Goal: Complete application form: Fill out and submit a form for a specific purpose

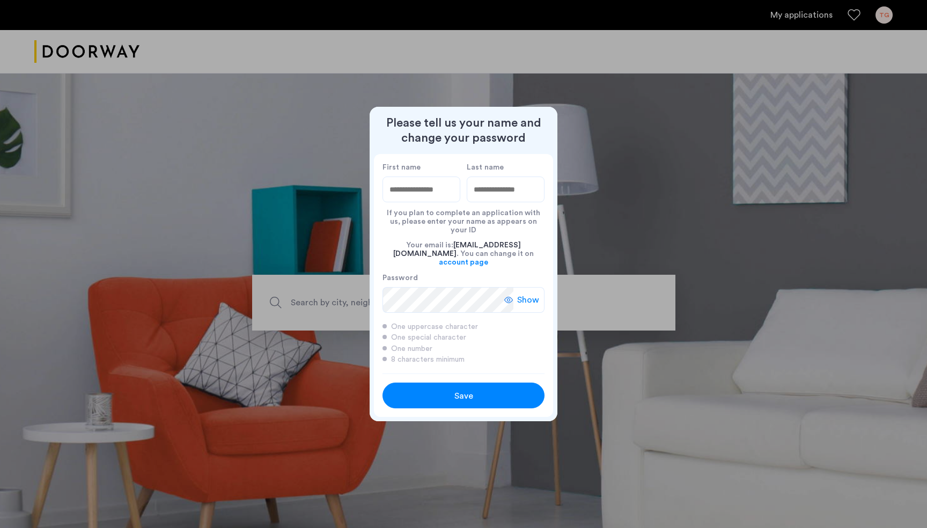
click at [421, 202] on input "First name" at bounding box center [421, 189] width 78 height 26
type input "***"
type input "******"
click at [563, 67] on div at bounding box center [463, 264] width 927 height 528
click at [444, 394] on button "Save" at bounding box center [463, 395] width 162 height 26
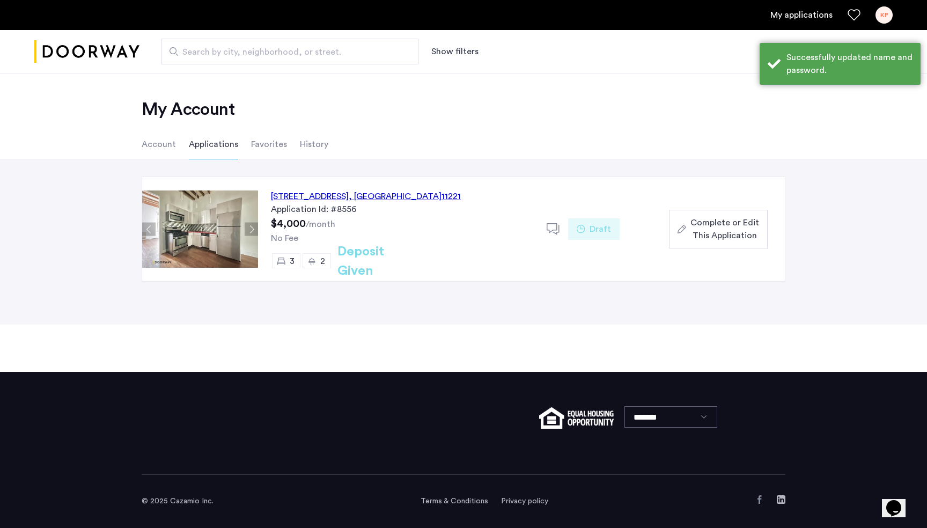
click at [443, 124] on div "My Account Account Applications Favorites History" at bounding box center [463, 116] width 927 height 86
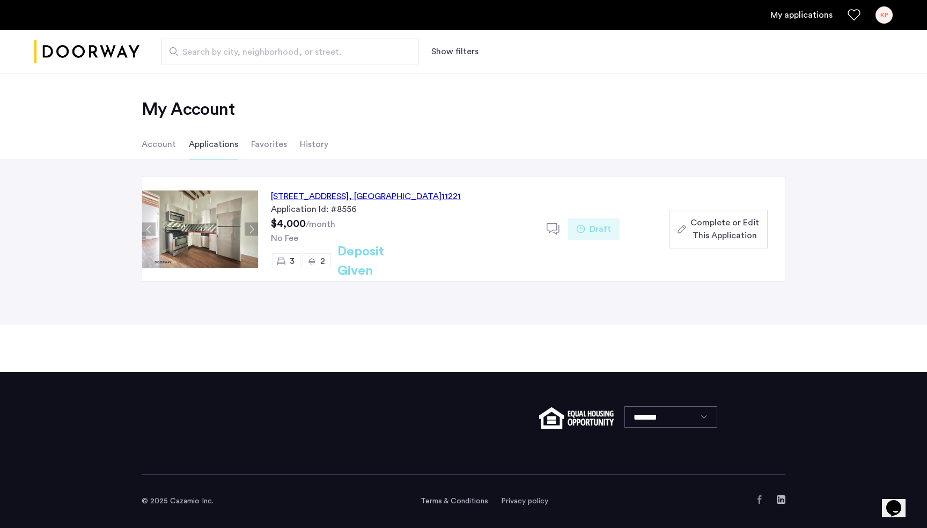
click at [724, 235] on span "Complete or Edit This Application" at bounding box center [724, 229] width 69 height 26
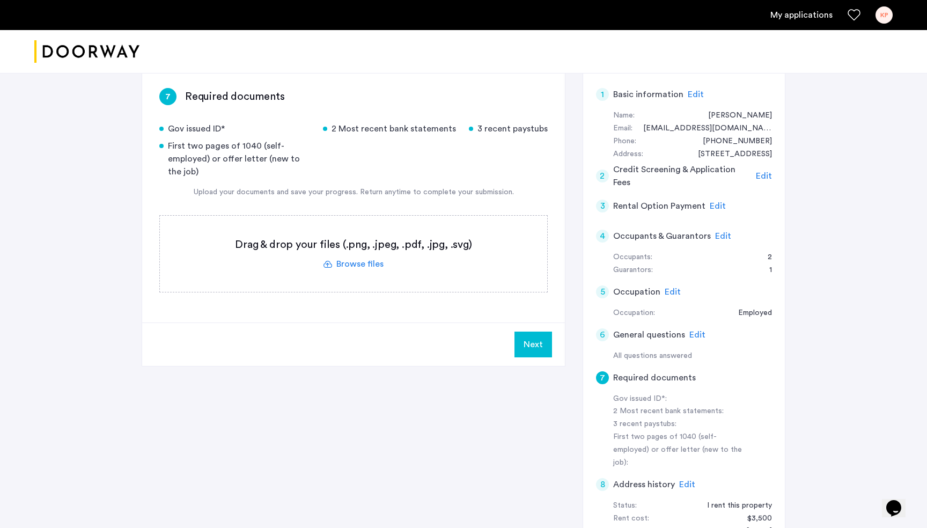
scroll to position [174, 0]
click at [769, 254] on div "2" at bounding box center [764, 255] width 15 height 13
click at [721, 234] on span "Edit" at bounding box center [723, 234] width 16 height 9
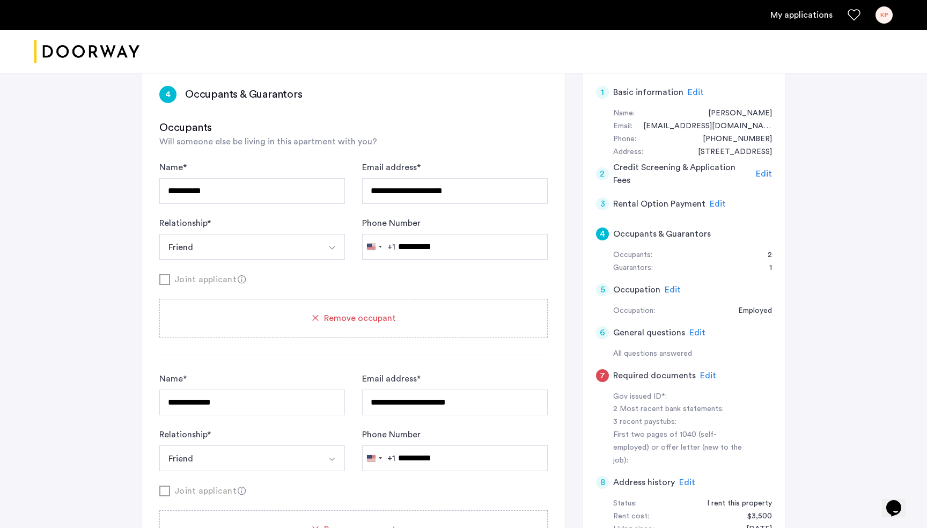
click at [238, 278] on use at bounding box center [242, 279] width 8 height 8
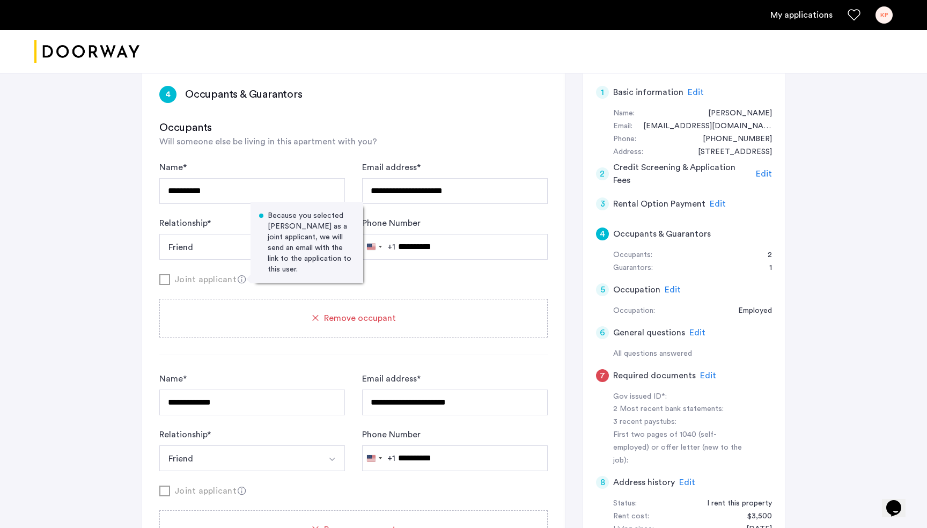
click at [8, 239] on div "**********" at bounding box center [463, 477] width 927 height 1157
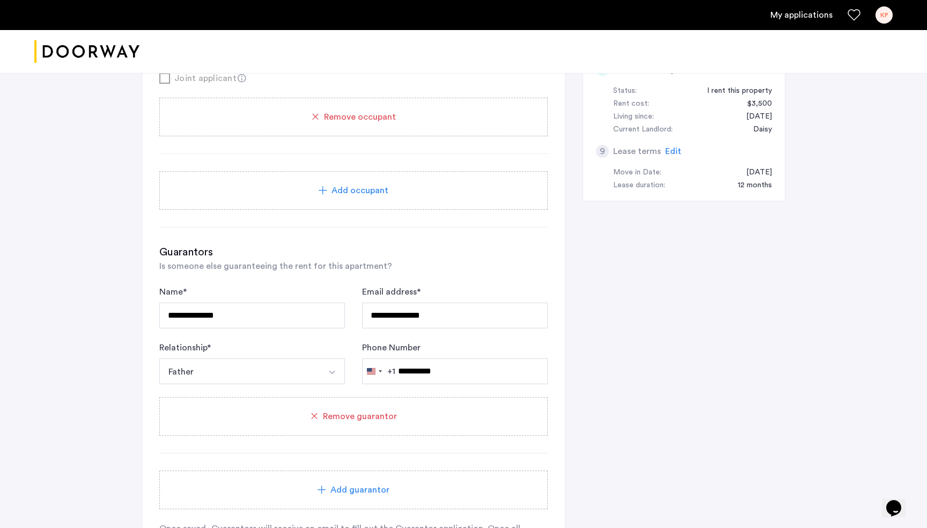
scroll to position [0, 0]
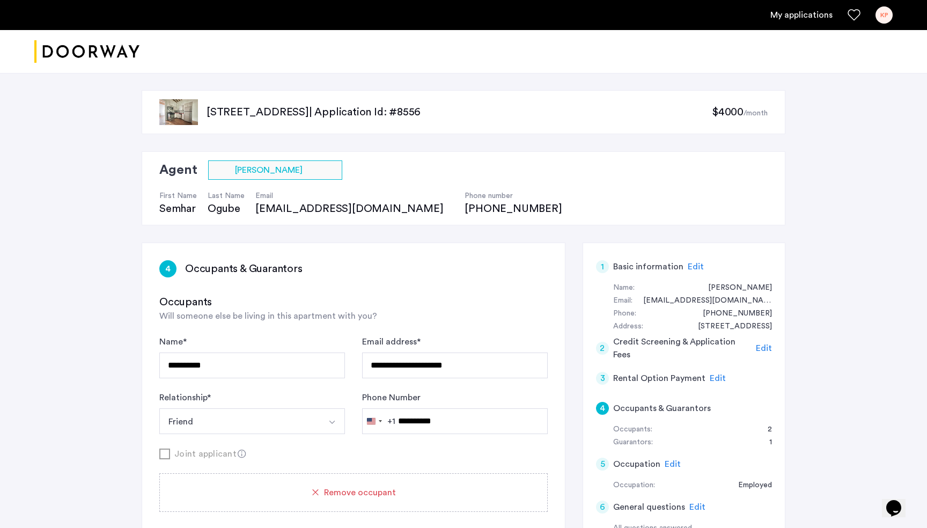
click at [123, 52] on img "Cazamio logo" at bounding box center [86, 52] width 105 height 40
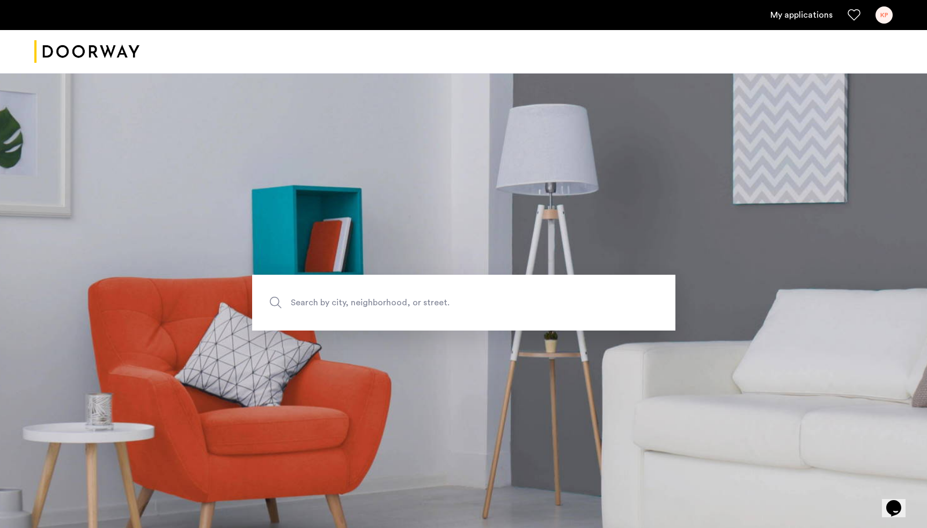
click at [812, 18] on link "My applications" at bounding box center [801, 15] width 62 height 13
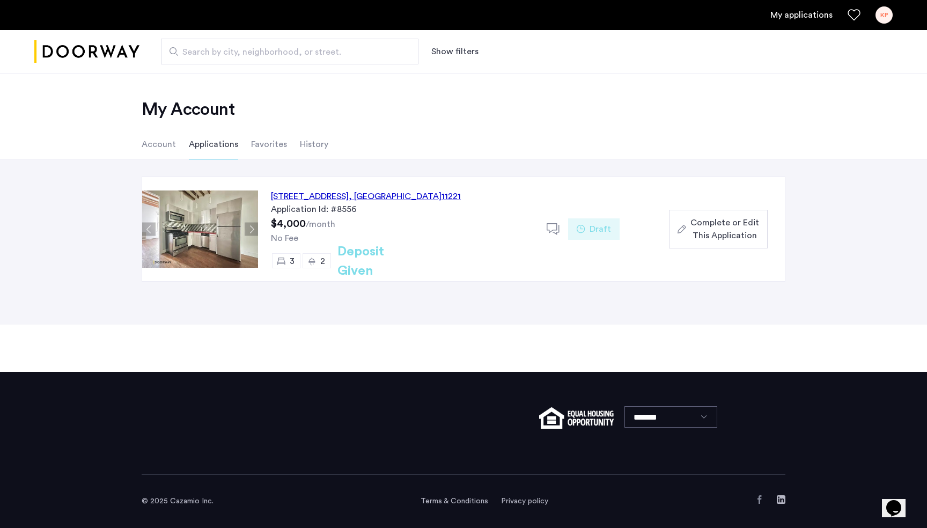
click at [897, 16] on div "My applications KP" at bounding box center [463, 15] width 927 height 30
click at [871, 16] on ul "My applications KP" at bounding box center [463, 14] width 858 height 17
click at [176, 141] on ul "Account Applications Favorites History" at bounding box center [464, 144] width 676 height 30
click at [159, 146] on li "Account" at bounding box center [159, 144] width 34 height 30
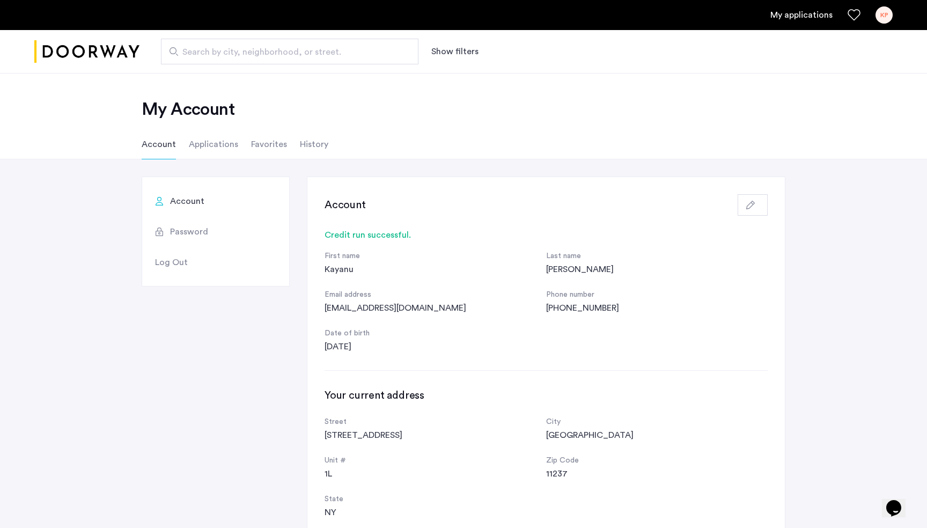
click at [210, 141] on li "Applications" at bounding box center [213, 144] width 49 height 30
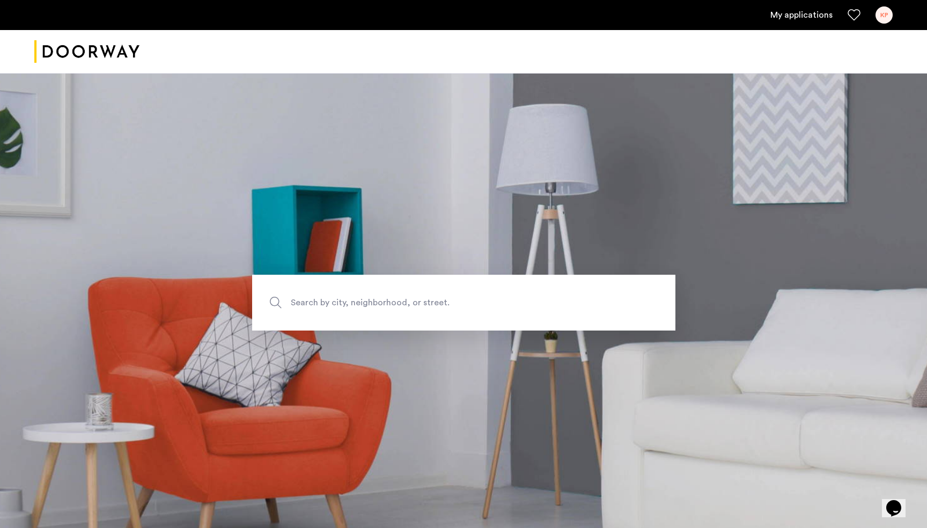
click at [882, 17] on div "KP" at bounding box center [883, 14] width 17 height 17
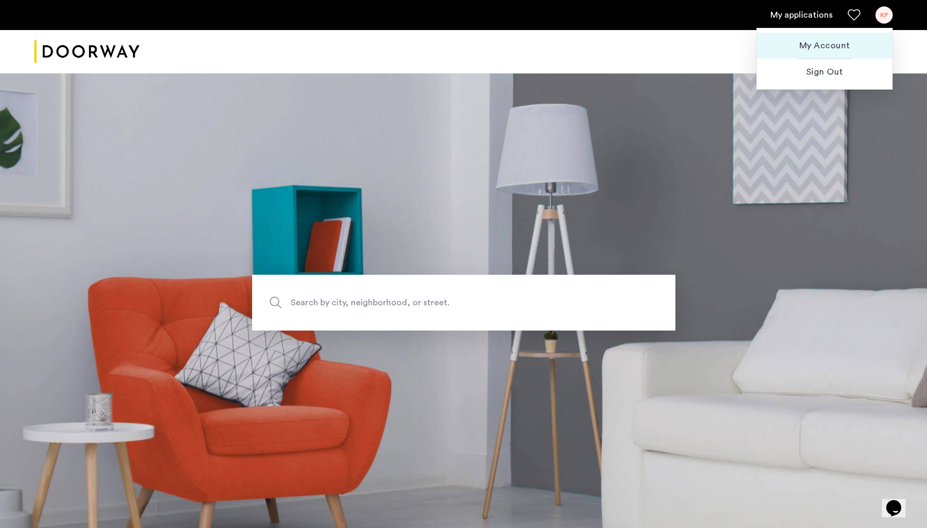
click at [831, 48] on span "My Account" at bounding box center [824, 45] width 118 height 13
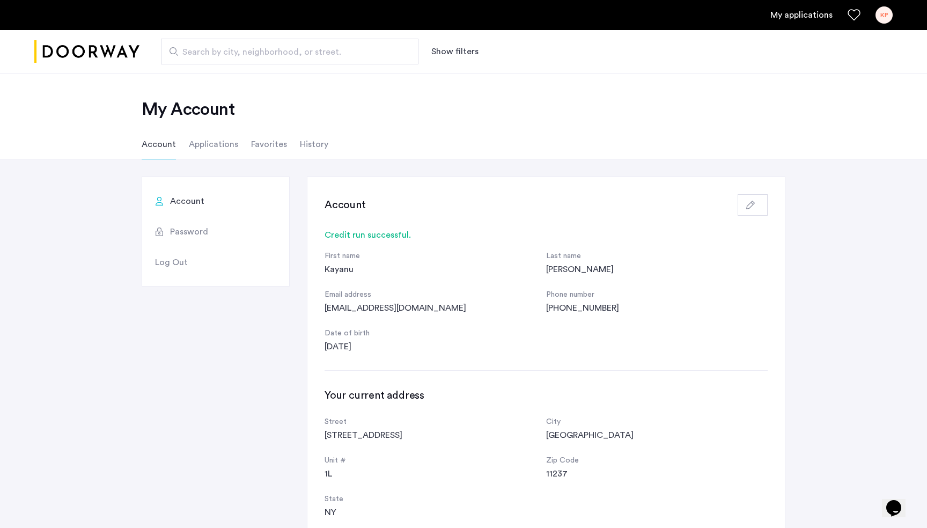
click at [228, 147] on li "Applications" at bounding box center [213, 144] width 49 height 30
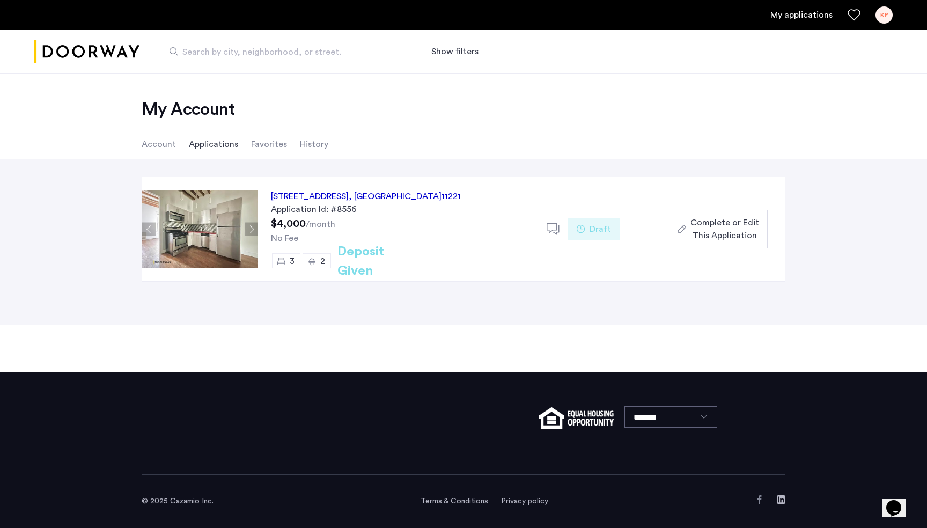
click at [575, 235] on div "Draft" at bounding box center [593, 228] width 51 height 21
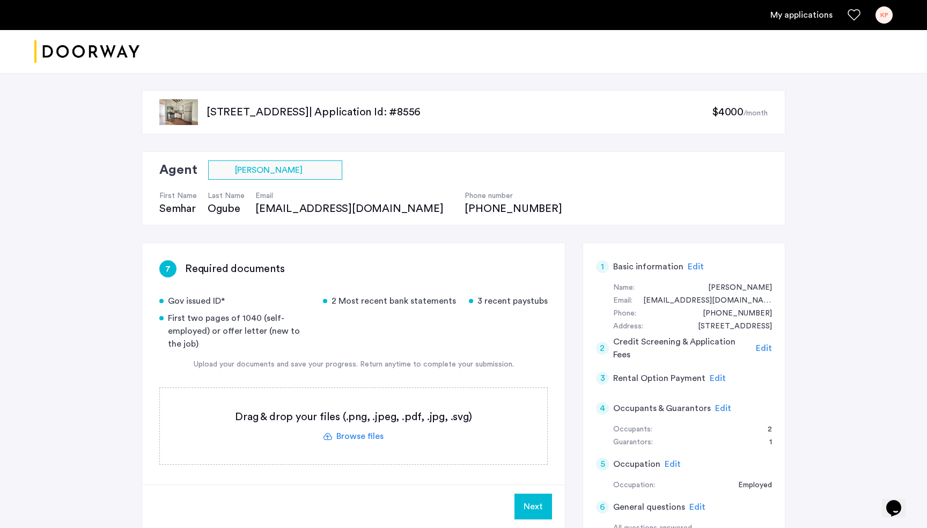
click at [719, 408] on span "Edit" at bounding box center [723, 408] width 16 height 9
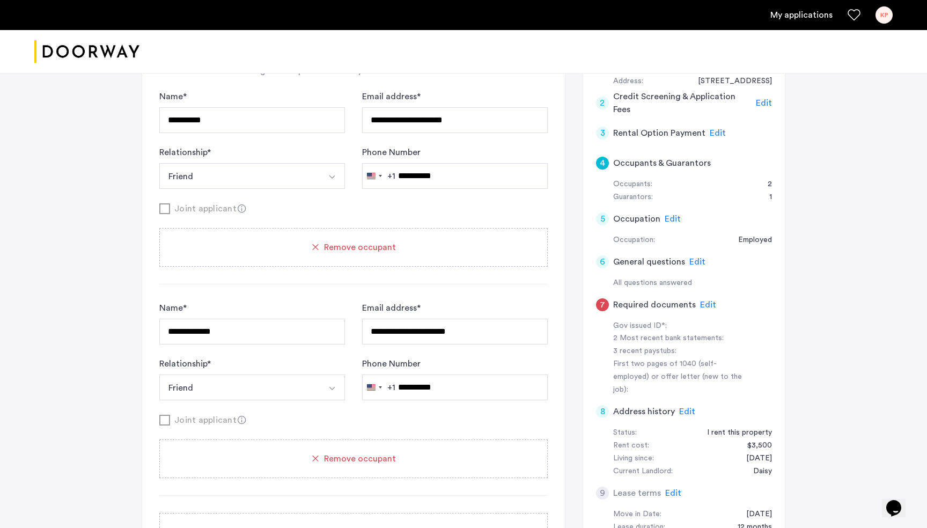
scroll to position [245, 0]
click at [873, 196] on div "**********" at bounding box center [463, 406] width 927 height 1157
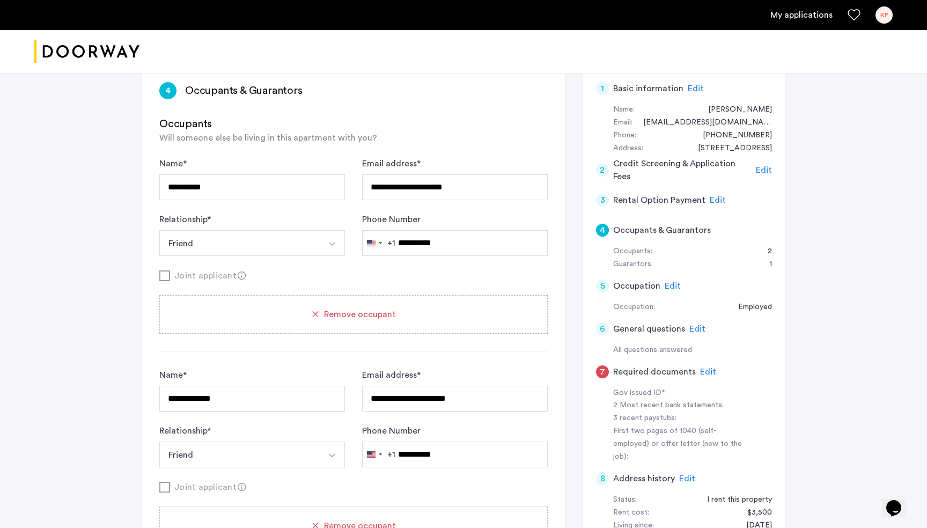
scroll to position [156, 0]
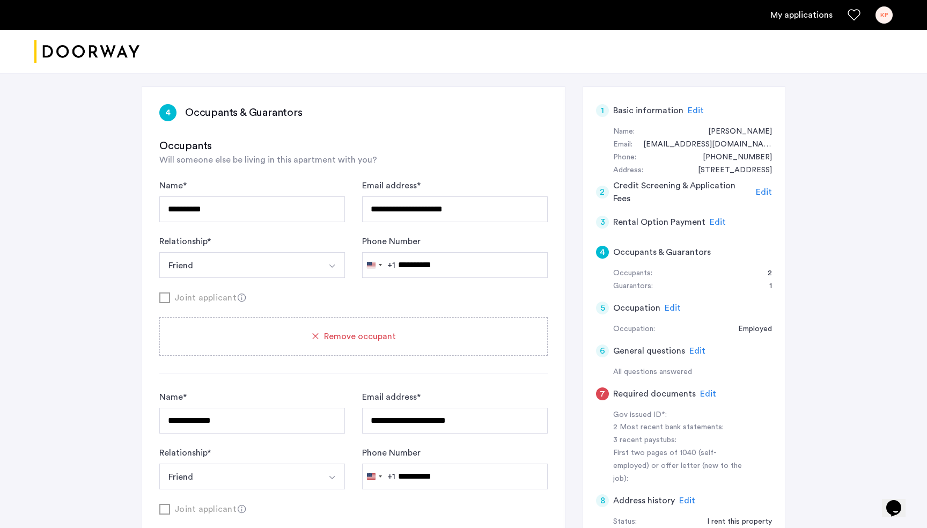
click at [602, 390] on div "7" at bounding box center [602, 393] width 13 height 13
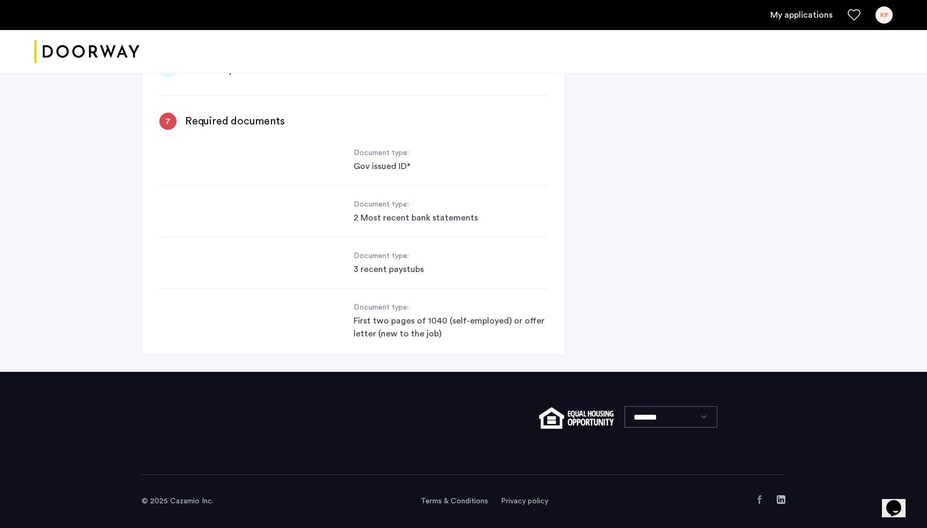
scroll to position [443, 0]
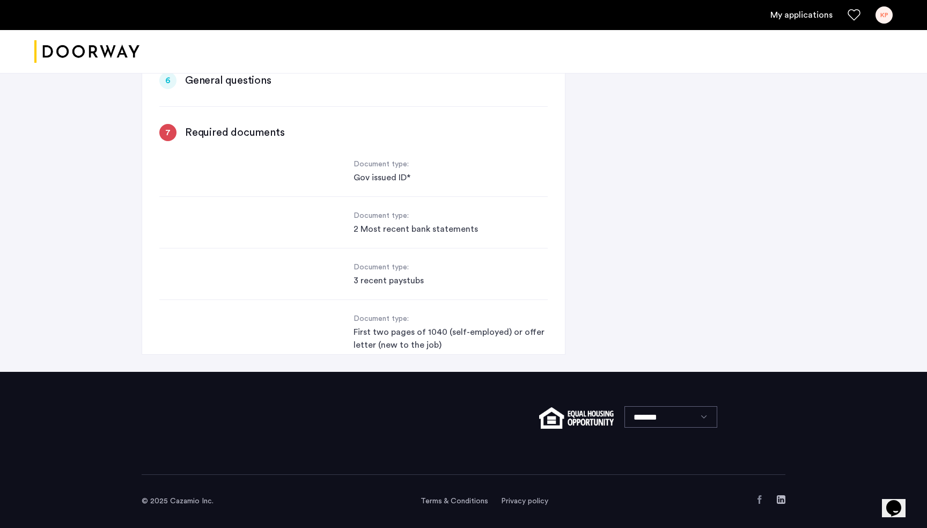
click at [379, 223] on div "2 Most recent bank statements" at bounding box center [450, 229] width 194 height 13
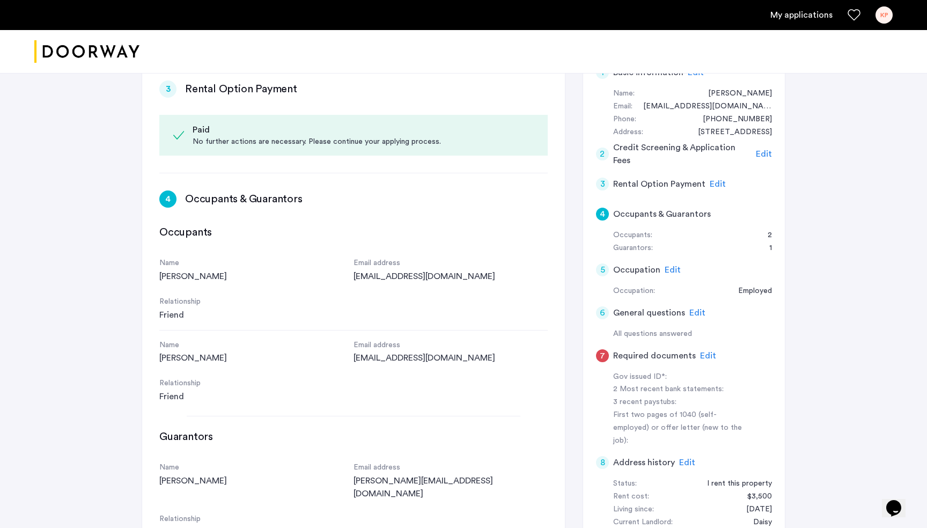
scroll to position [0, 0]
